Goal: Task Accomplishment & Management: Complete application form

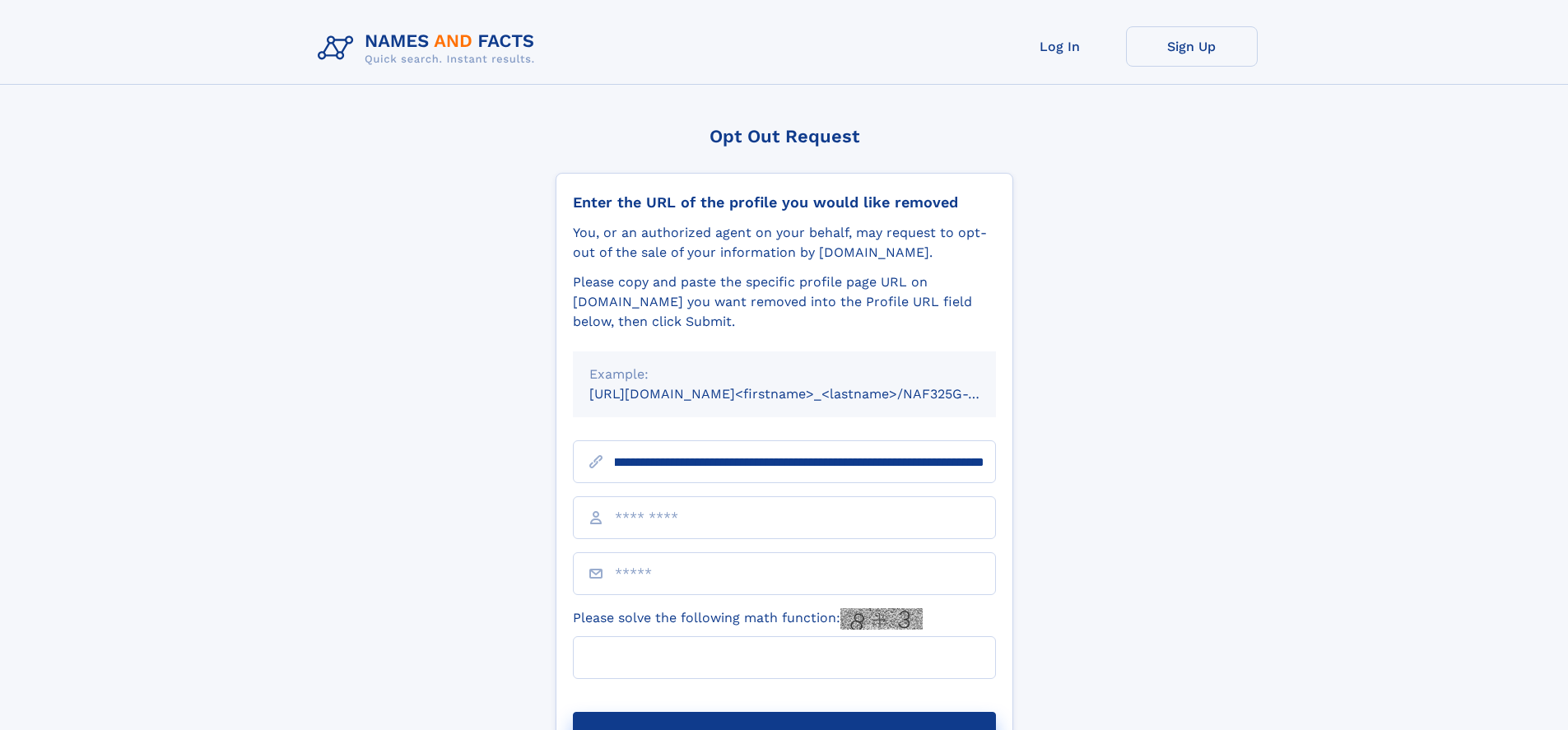
scroll to position [0, 187]
type input "**********"
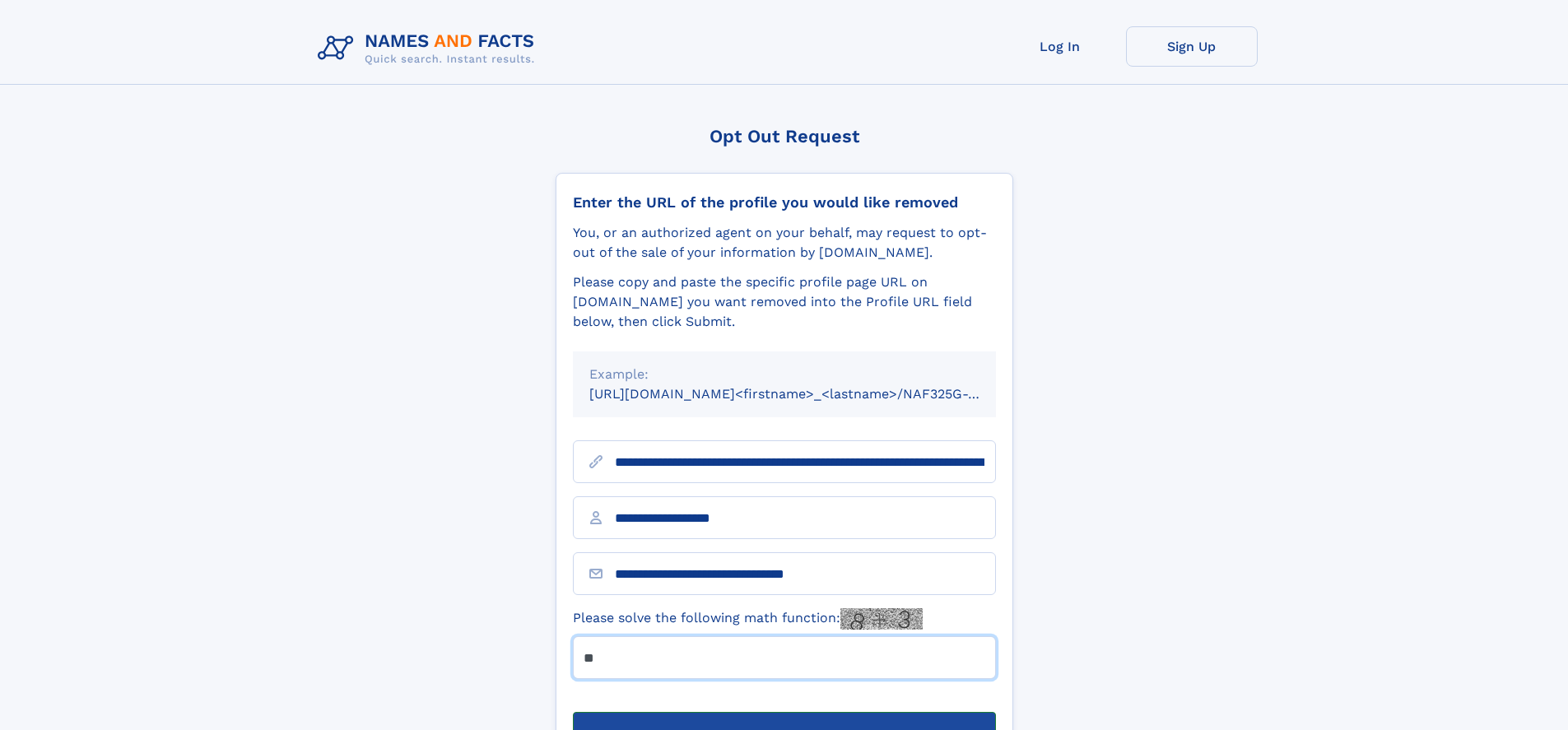
type input "**"
click at [784, 712] on button "Submit Opt Out Request" at bounding box center [785, 738] width 424 height 53
